Goal: Check status: Check status

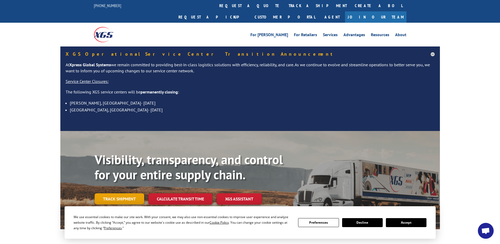
click at [127, 193] on link "Track shipment" at bounding box center [120, 198] width 50 height 11
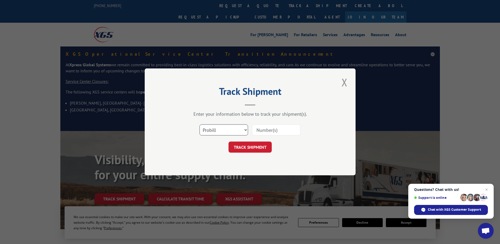
click at [243, 130] on select "Select category... Probill BOL PO" at bounding box center [224, 129] width 49 height 11
select select "bol"
click at [200, 124] on select "Select category... Probill BOL PO" at bounding box center [224, 129] width 49 height 11
click at [272, 132] on input at bounding box center [276, 129] width 49 height 11
type input "4081397"
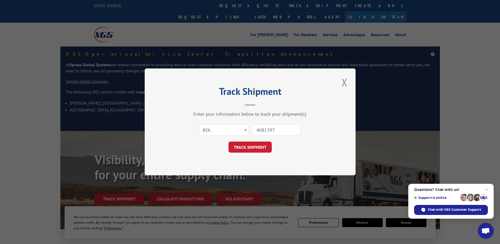
click button "TRACK SHIPMENT" at bounding box center [250, 147] width 43 height 11
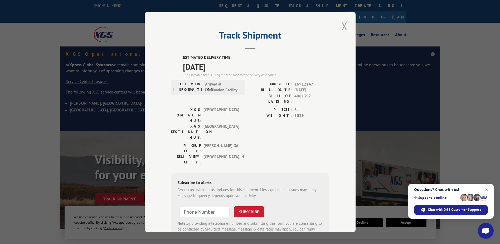
click at [343, 25] on button "Close modal" at bounding box center [344, 26] width 9 height 14
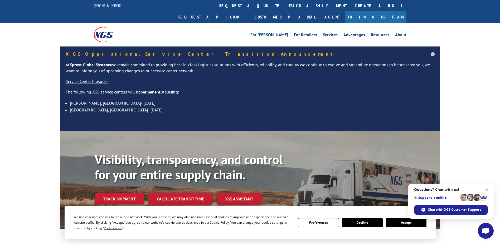
click at [121, 193] on link "Track shipment" at bounding box center [120, 198] width 50 height 11
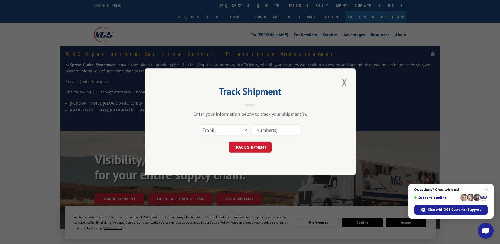
drag, startPoint x: 275, startPoint y: 132, endPoint x: 272, endPoint y: 132, distance: 3.7
click at [275, 132] on input at bounding box center [276, 129] width 49 height 11
click at [244, 130] on select "Select category... Probill BOL PO" at bounding box center [224, 129] width 49 height 11
select select "bol"
click at [200, 124] on select "Select category... Probill BOL PO" at bounding box center [224, 129] width 49 height 11
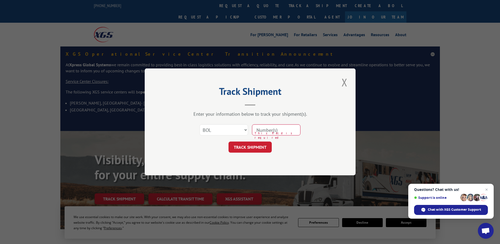
click at [268, 133] on input at bounding box center [276, 129] width 49 height 11
type input "4081397"
click button "TRACK SHIPMENT" at bounding box center [250, 147] width 43 height 11
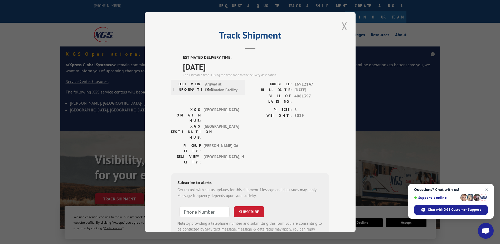
click at [344, 24] on button "Close modal" at bounding box center [344, 26] width 9 height 14
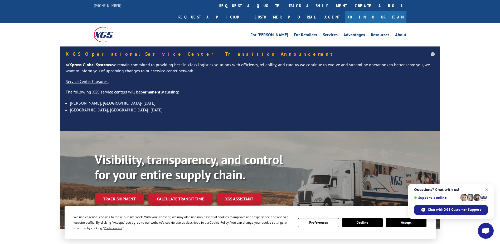
click at [364, 222] on button "Decline" at bounding box center [362, 222] width 41 height 9
